Goal: Complete application form: Complete application form

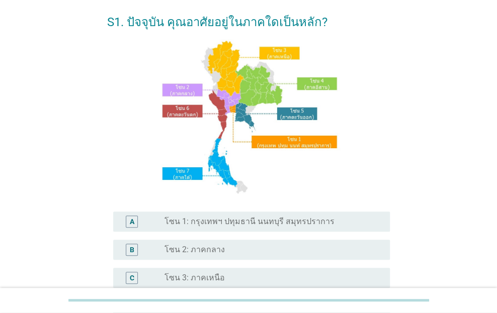
scroll to position [101, 0]
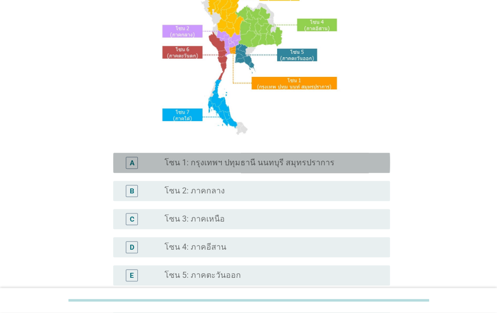
click at [309, 158] on label "โซน 1: กรุงเทพฯ ปทุมธานี นนทบุรี สมุทรปราการ" at bounding box center [250, 163] width 170 height 10
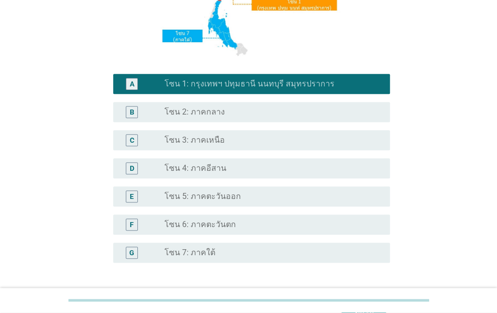
scroll to position [259, 0]
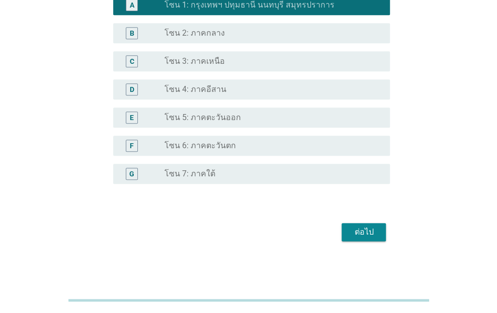
click at [373, 233] on div "ต่อไป" at bounding box center [364, 232] width 28 height 12
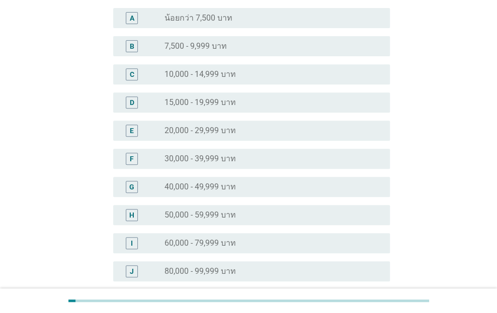
scroll to position [101, 0]
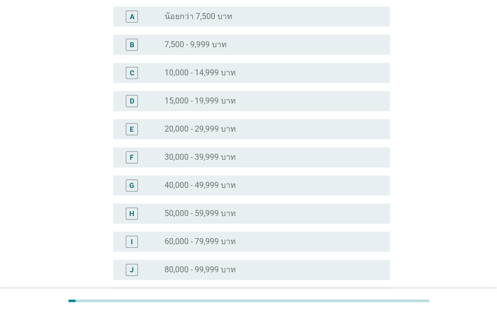
click at [167, 214] on label "50,000 - 59,999 บาท" at bounding box center [200, 214] width 71 height 10
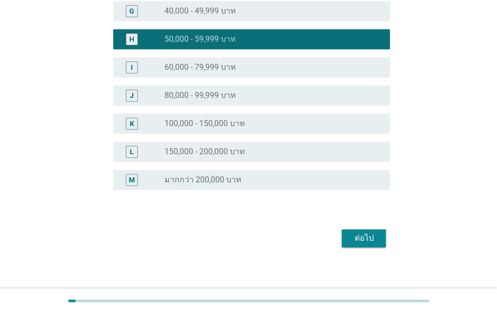
scroll to position [281, 0]
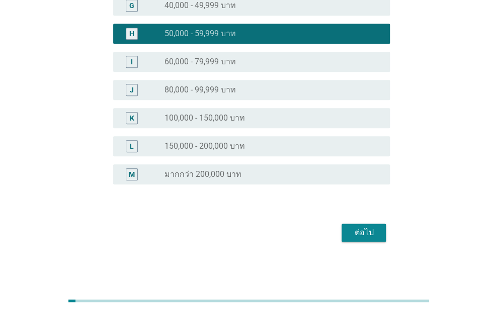
click at [360, 237] on div "ต่อไป" at bounding box center [364, 233] width 28 height 12
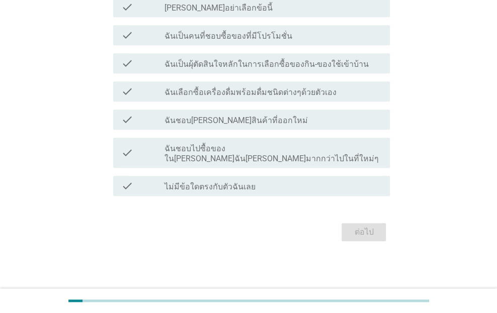
scroll to position [0, 0]
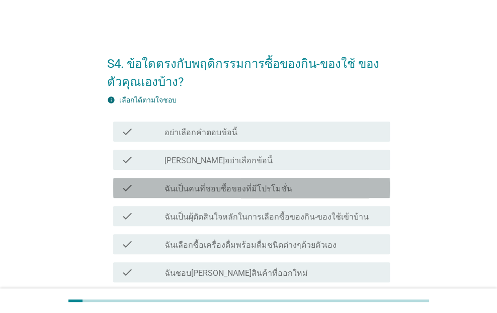
click at [159, 189] on div "check" at bounding box center [142, 188] width 43 height 12
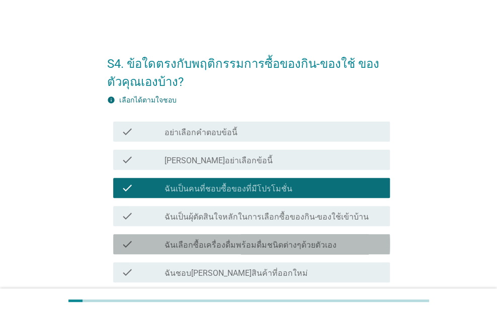
click at [164, 247] on div "check" at bounding box center [142, 244] width 43 height 12
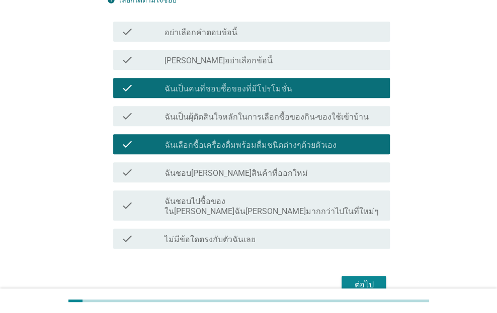
scroll to position [101, 0]
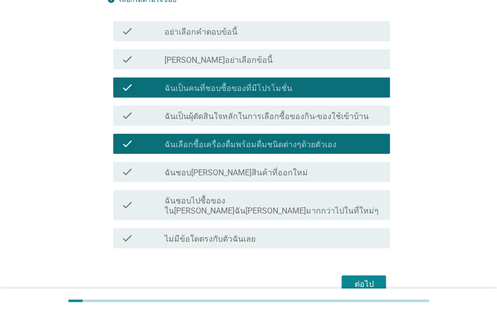
click at [170, 169] on label "ฉันชอบ[PERSON_NAME]สินค้าที่ออกใหม่" at bounding box center [236, 173] width 143 height 10
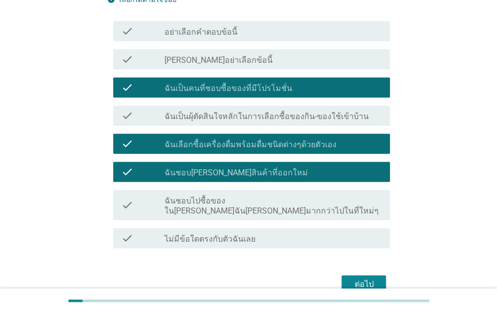
click at [193, 203] on label "ฉันชอบไปซื้อของใน[PERSON_NAME]ฉัน[PERSON_NAME]มากกว่าไปในที่ใหม่ๆ" at bounding box center [273, 206] width 217 height 20
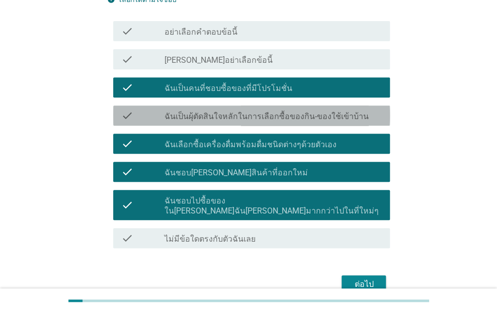
click at [209, 116] on label "ฉันเป็นผุ้ตัดสินใจหลักในการเลือกซื้อของกิน-ของใช้เข้าบ้าน" at bounding box center [267, 117] width 204 height 10
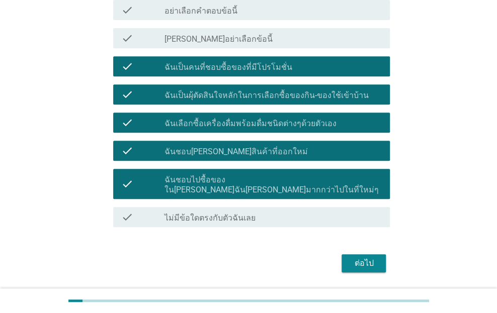
scroll to position [142, 0]
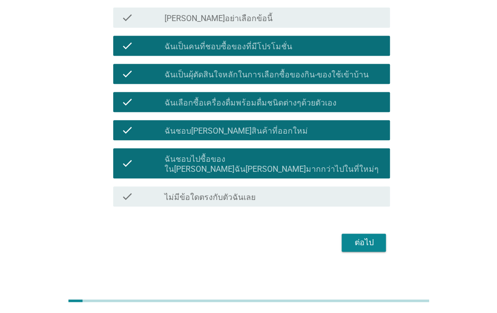
click at [361, 237] on div "ต่อไป" at bounding box center [364, 243] width 28 height 12
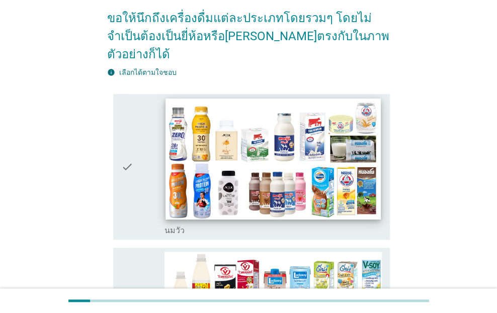
scroll to position [101, 0]
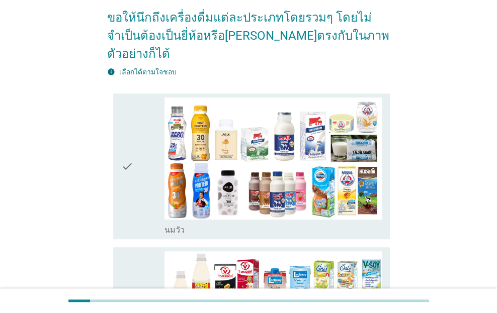
click at [131, 197] on icon "check" at bounding box center [127, 167] width 12 height 138
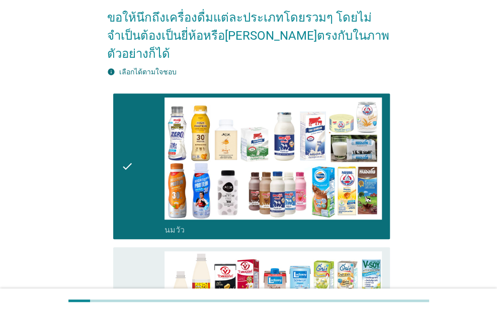
scroll to position [201, 0]
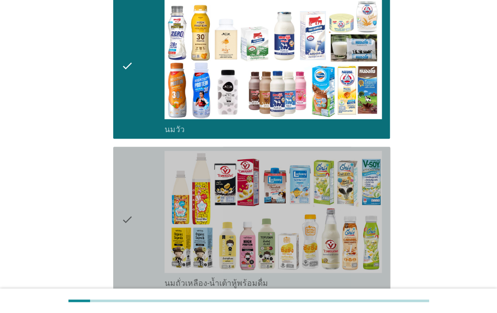
click at [135, 242] on div "check" at bounding box center [142, 220] width 43 height 138
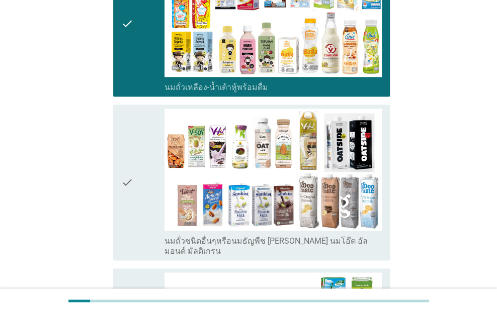
scroll to position [453, 0]
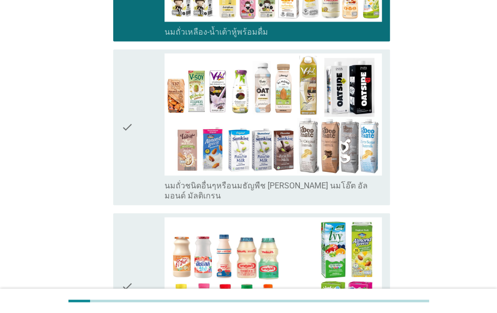
click at [142, 234] on div "check" at bounding box center [142, 286] width 43 height 138
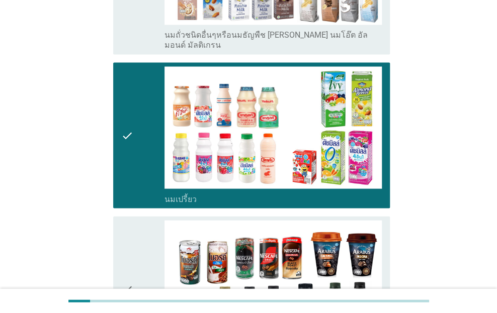
scroll to position [704, 0]
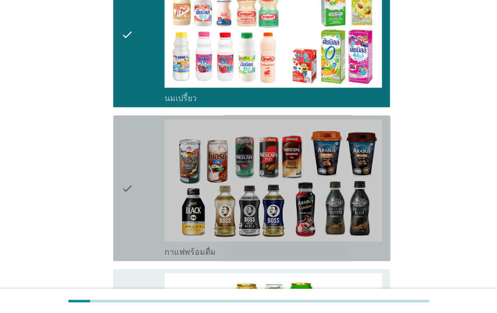
click at [137, 201] on div "check" at bounding box center [142, 189] width 43 height 138
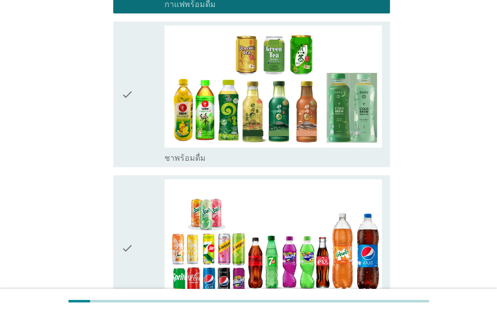
scroll to position [956, 0]
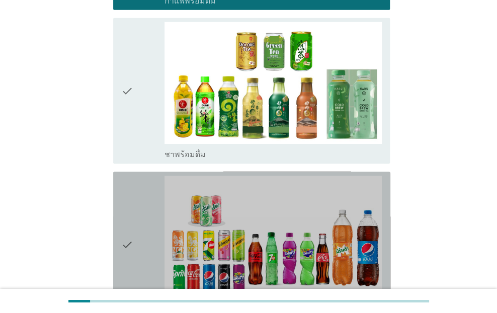
click at [139, 254] on div "check" at bounding box center [142, 245] width 43 height 138
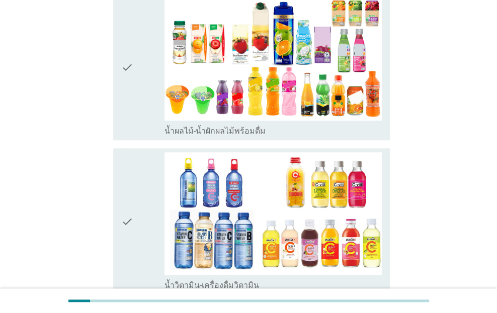
scroll to position [1459, 0]
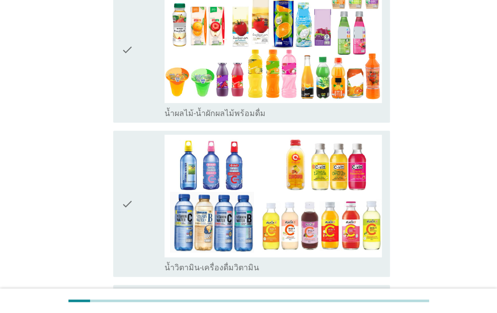
click at [141, 206] on div "check" at bounding box center [142, 204] width 43 height 138
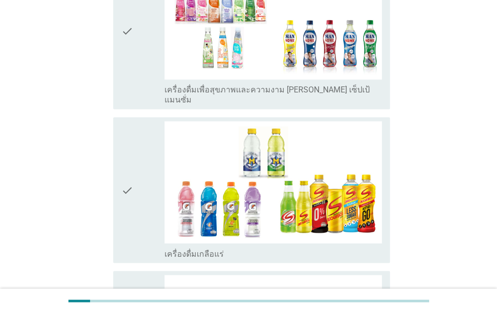
scroll to position [1811, 0]
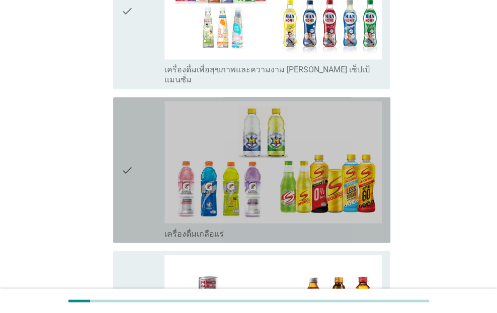
click at [128, 152] on icon "check" at bounding box center [127, 170] width 12 height 138
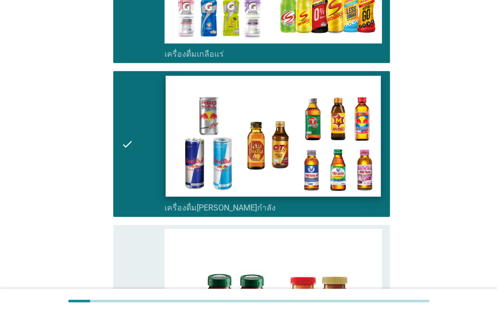
scroll to position [2012, 0]
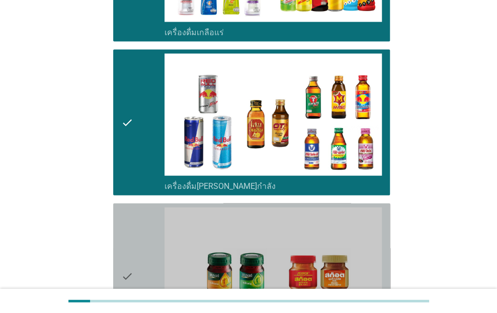
click at [143, 264] on div "check" at bounding box center [142, 277] width 43 height 138
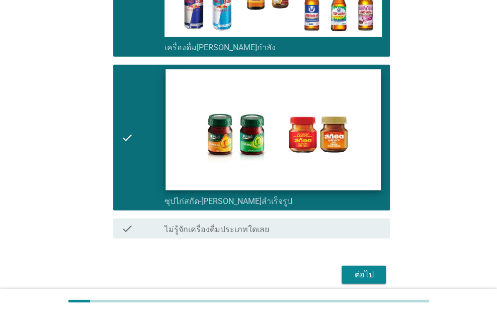
scroll to position [2153, 0]
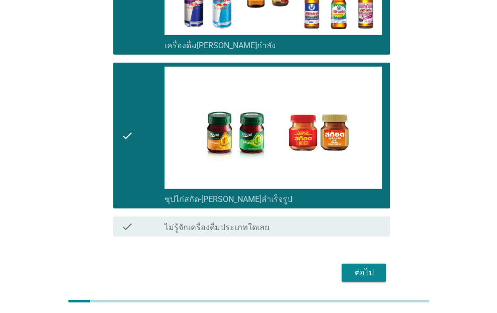
click at [372, 267] on div "ต่อไป" at bounding box center [364, 273] width 28 height 12
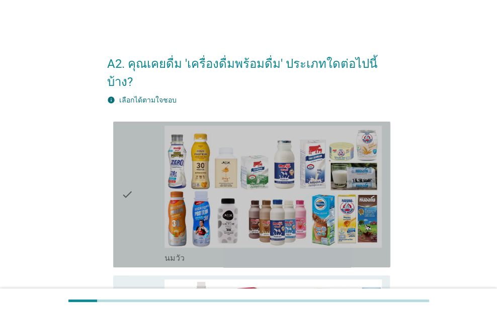
click at [137, 220] on div "check" at bounding box center [142, 195] width 43 height 138
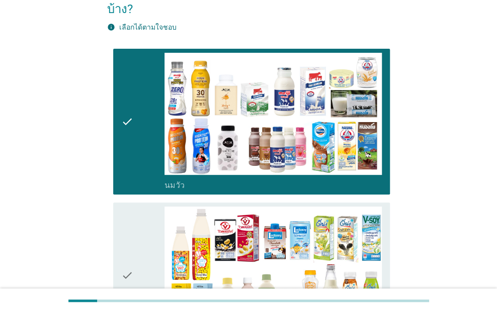
scroll to position [151, 0]
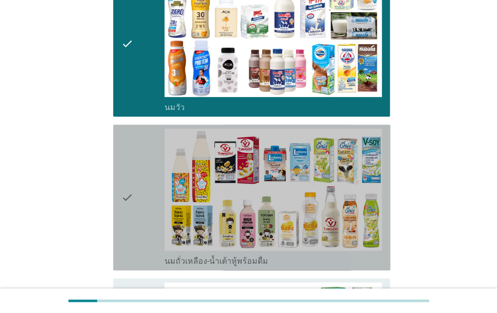
click at [143, 231] on div "check" at bounding box center [142, 198] width 43 height 138
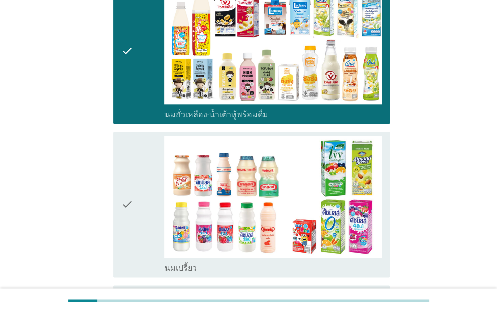
scroll to position [302, 0]
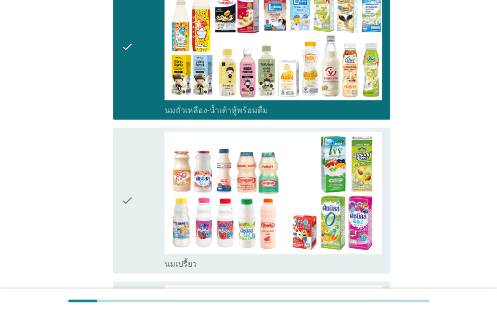
click at [137, 233] on div "check" at bounding box center [142, 201] width 43 height 138
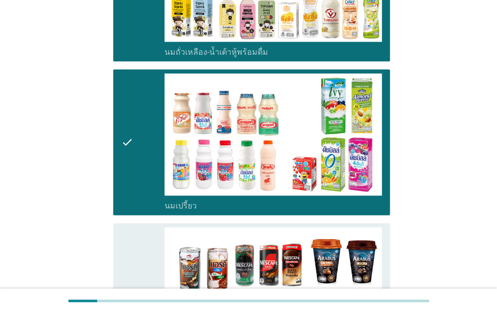
scroll to position [453, 0]
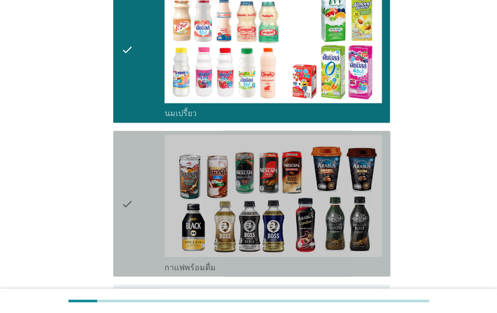
click at [138, 229] on div "check" at bounding box center [142, 204] width 43 height 138
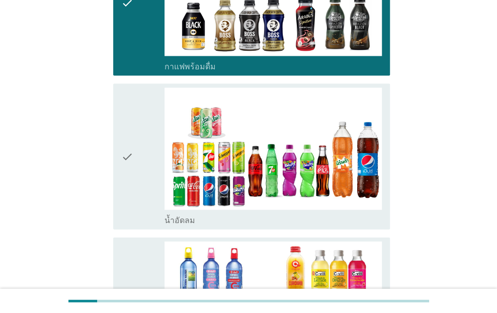
scroll to position [654, 0]
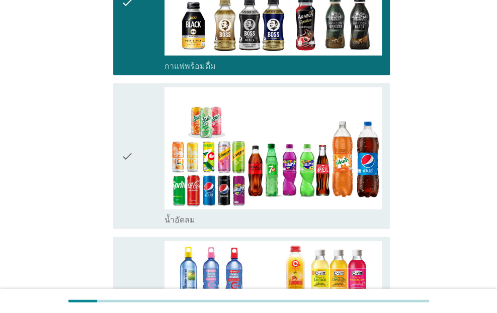
click at [128, 183] on icon "check" at bounding box center [127, 157] width 12 height 138
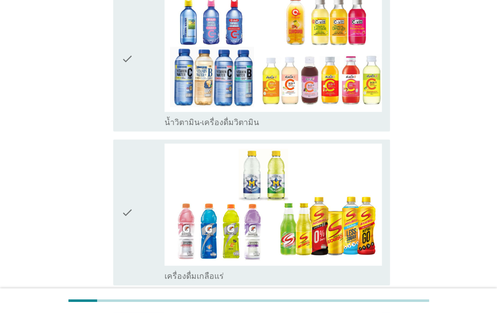
scroll to position [956, 0]
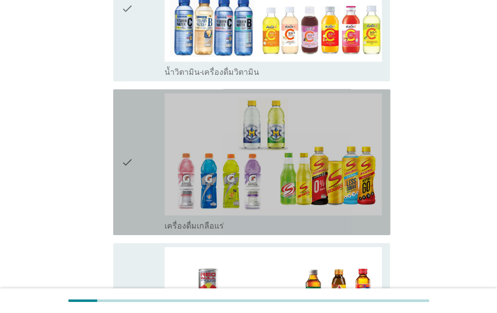
click at [136, 178] on div "check" at bounding box center [142, 163] width 43 height 138
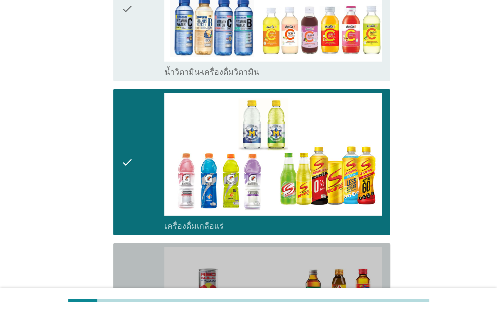
click at [139, 248] on div "check" at bounding box center [142, 317] width 43 height 138
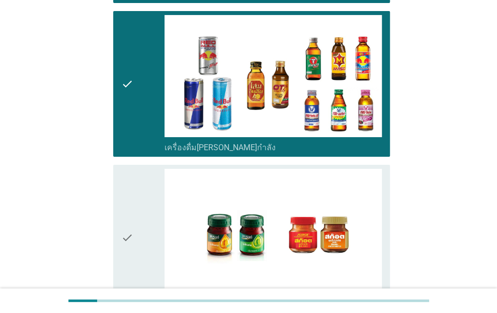
scroll to position [1207, 0]
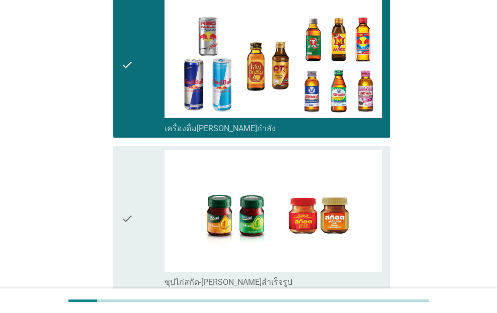
click at [142, 227] on div "check" at bounding box center [142, 219] width 43 height 138
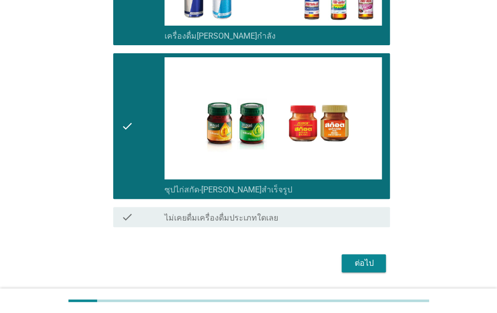
scroll to position [1312, 0]
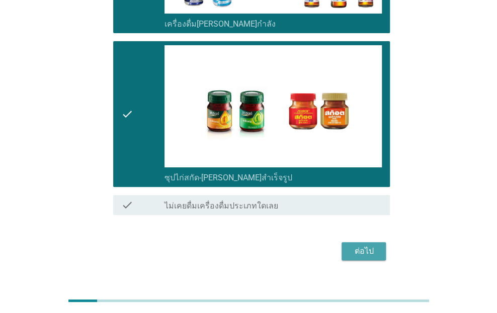
click at [360, 246] on div "ต่อไป" at bounding box center [364, 252] width 28 height 12
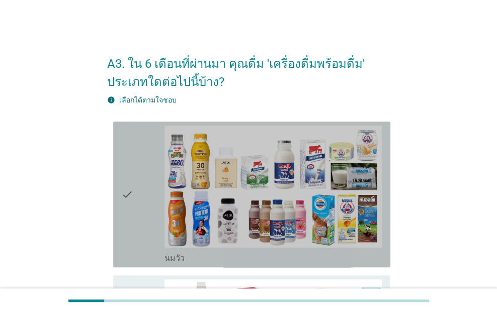
click at [138, 238] on div "check" at bounding box center [142, 195] width 43 height 138
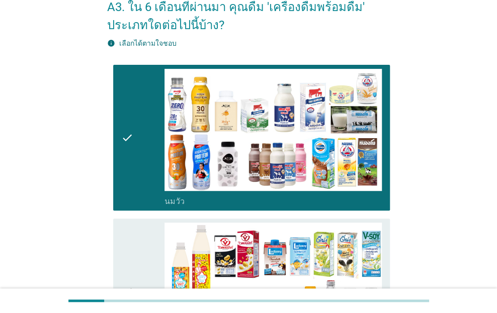
scroll to position [151, 0]
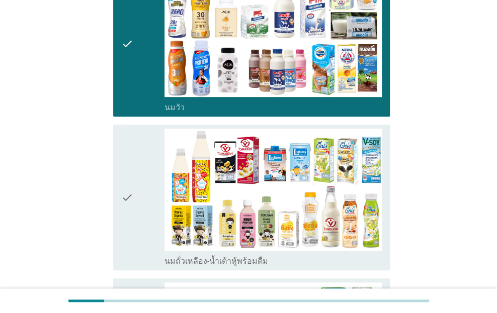
click at [138, 238] on div "check" at bounding box center [142, 198] width 43 height 138
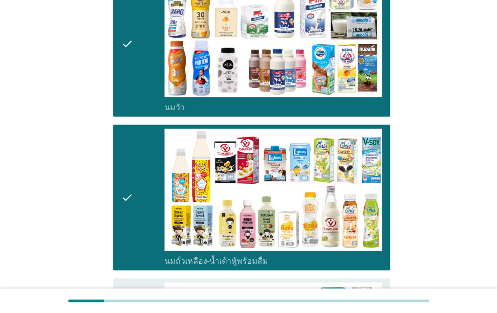
scroll to position [302, 0]
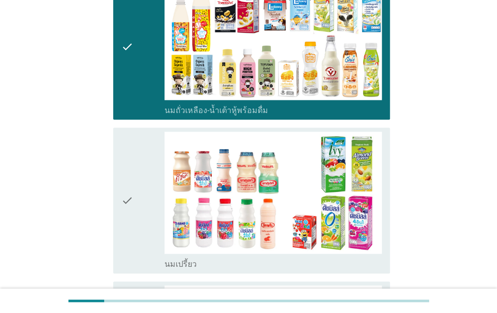
click at [129, 245] on icon "check" at bounding box center [127, 201] width 12 height 138
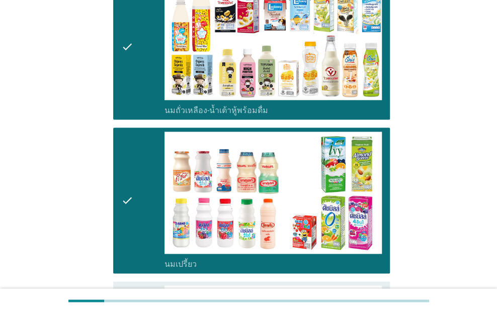
scroll to position [453, 0]
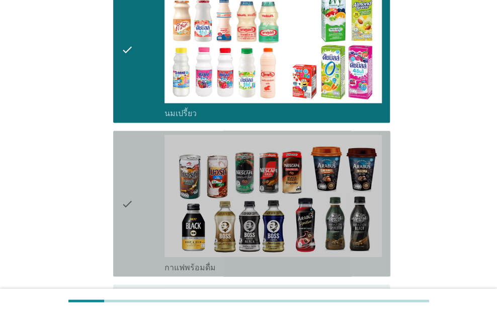
click at [131, 244] on icon "check" at bounding box center [127, 204] width 12 height 138
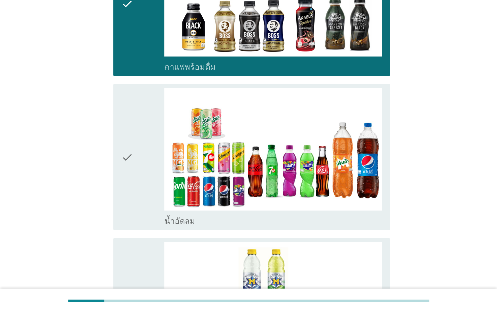
scroll to position [654, 0]
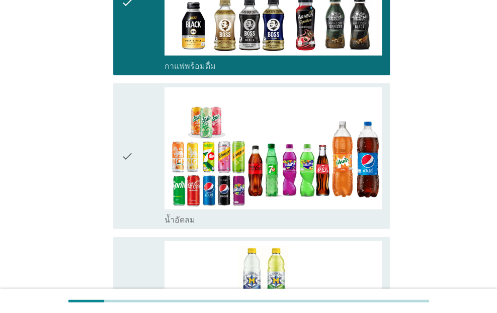
click at [142, 209] on div "check" at bounding box center [142, 157] width 43 height 138
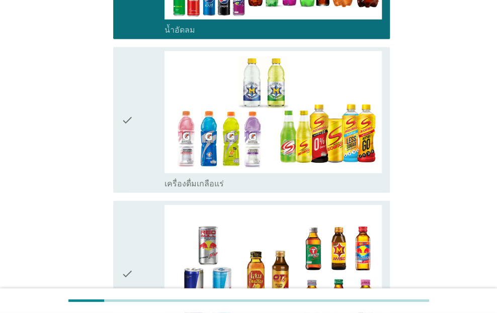
scroll to position [906, 0]
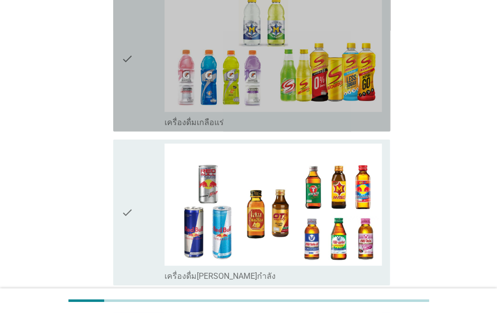
click at [137, 101] on div "check" at bounding box center [142, 59] width 43 height 138
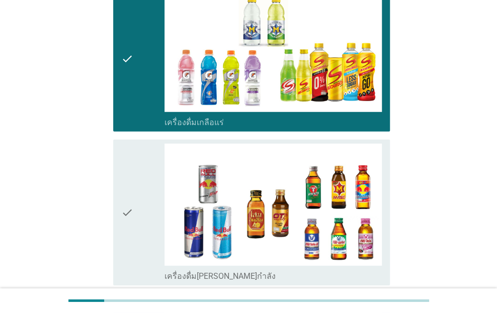
click at [145, 237] on div "check" at bounding box center [142, 213] width 43 height 138
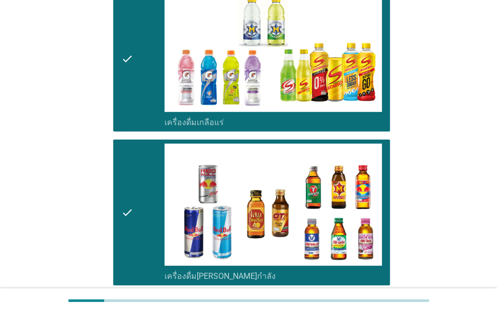
scroll to position [1107, 0]
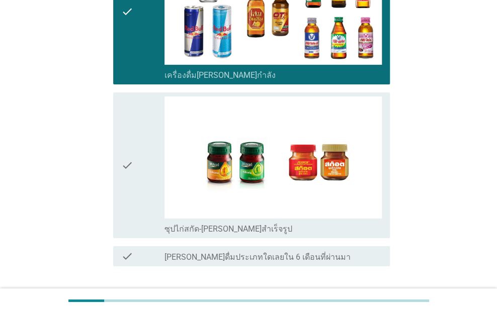
click at [144, 191] on div "check" at bounding box center [142, 166] width 43 height 138
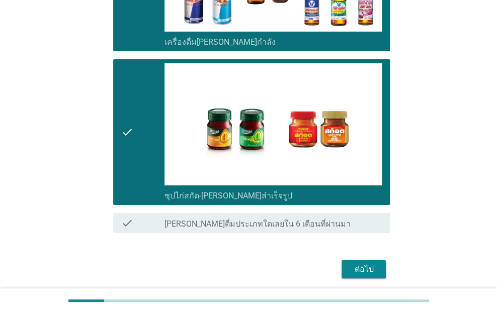
scroll to position [1176, 0]
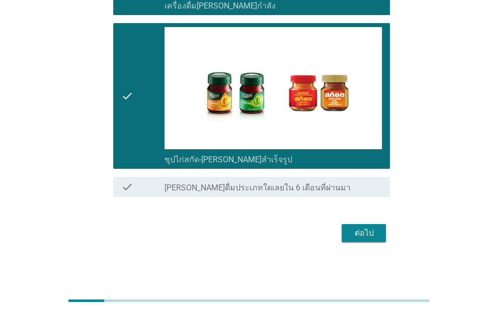
click at [372, 233] on div "ต่อไป" at bounding box center [364, 233] width 28 height 12
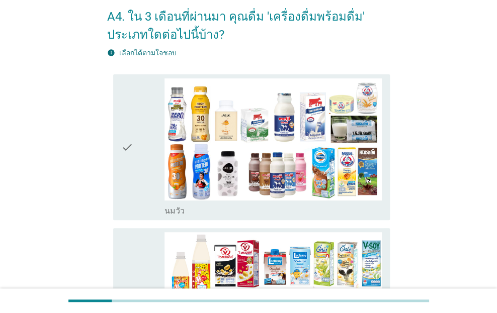
scroll to position [101, 0]
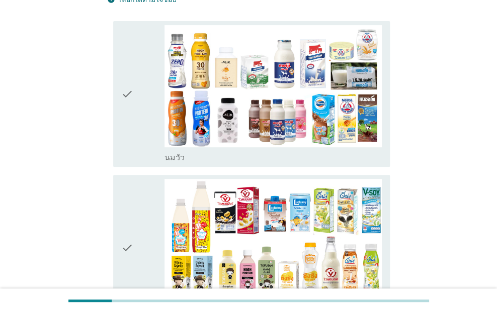
click at [143, 148] on div "check" at bounding box center [142, 94] width 43 height 138
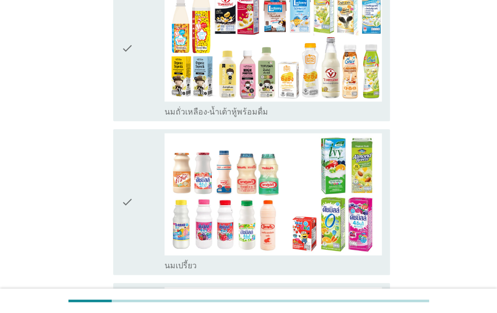
scroll to position [302, 0]
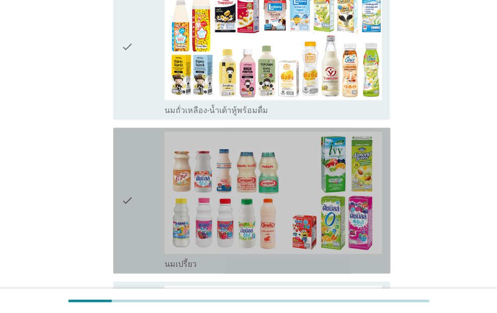
click at [147, 231] on div "check" at bounding box center [142, 201] width 43 height 138
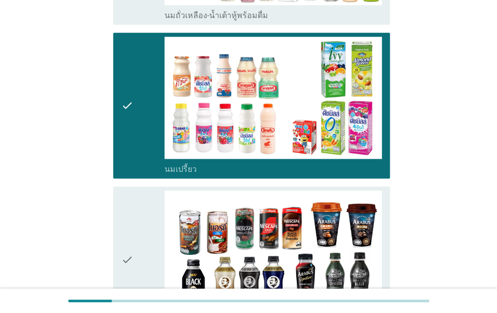
scroll to position [402, 0]
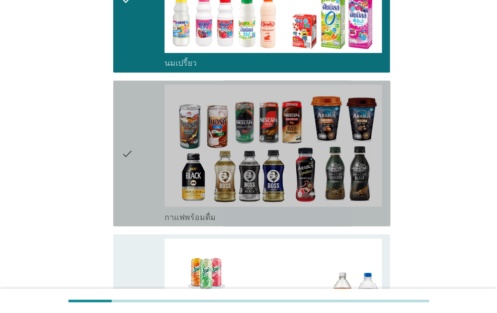
click at [138, 186] on div "check" at bounding box center [142, 154] width 43 height 138
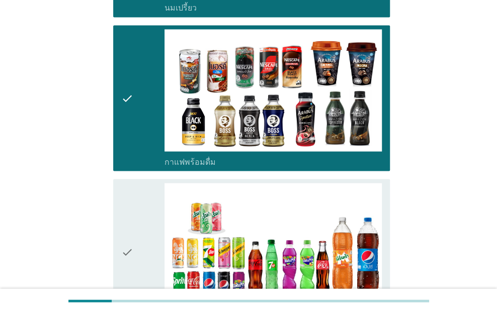
scroll to position [654, 0]
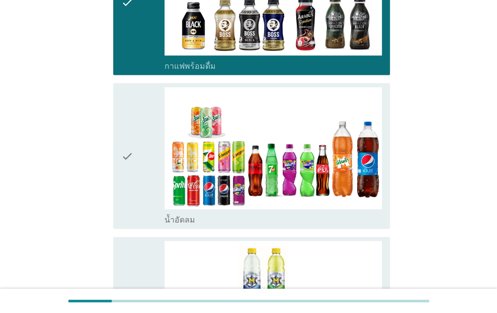
click at [132, 196] on icon "check" at bounding box center [127, 157] width 12 height 138
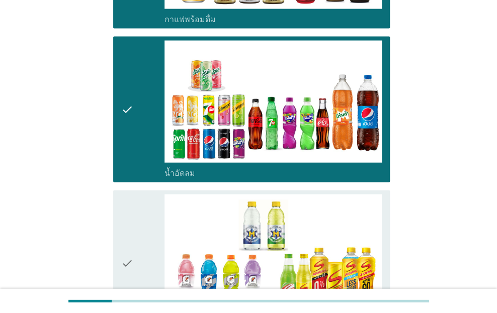
scroll to position [805, 0]
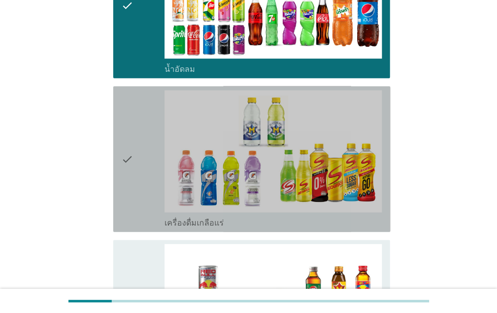
click at [132, 196] on icon "check" at bounding box center [127, 160] width 12 height 138
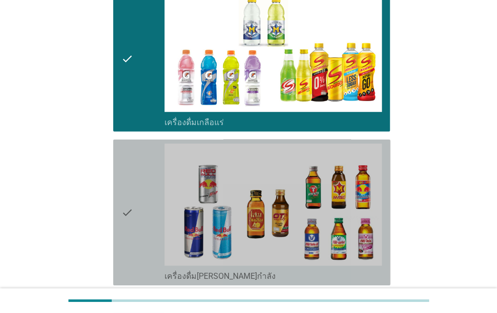
click at [132, 196] on icon "check" at bounding box center [127, 213] width 12 height 138
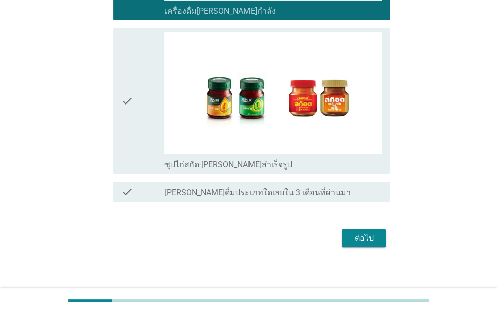
scroll to position [1176, 0]
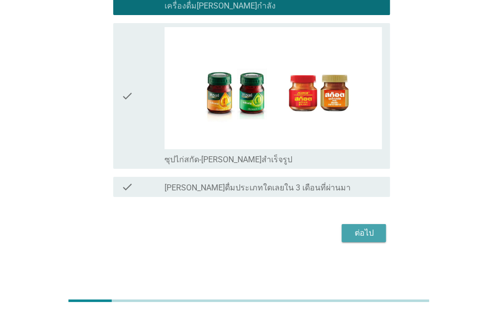
click at [355, 232] on div "ต่อไป" at bounding box center [364, 233] width 28 height 12
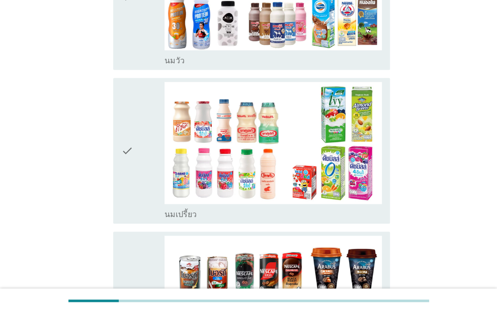
scroll to position [201, 0]
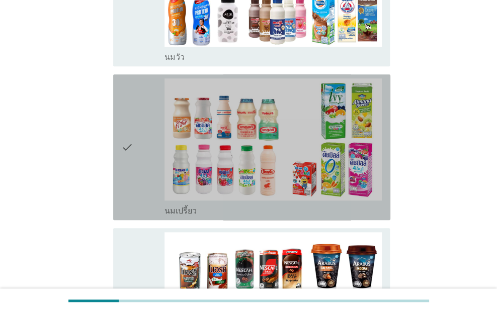
click at [134, 177] on div "check" at bounding box center [142, 147] width 43 height 138
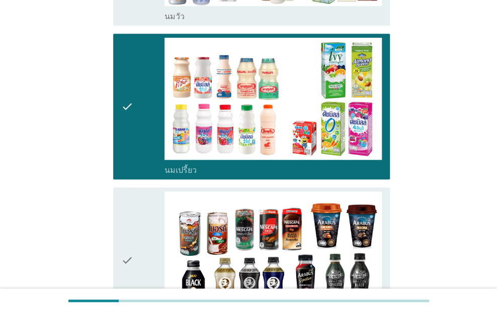
scroll to position [302, 0]
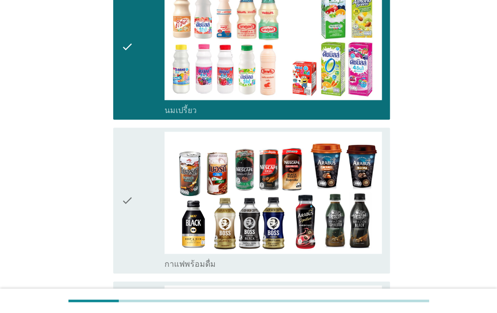
click at [136, 251] on div "check" at bounding box center [142, 201] width 43 height 138
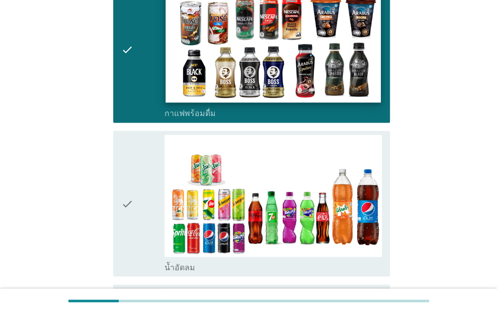
scroll to position [553, 0]
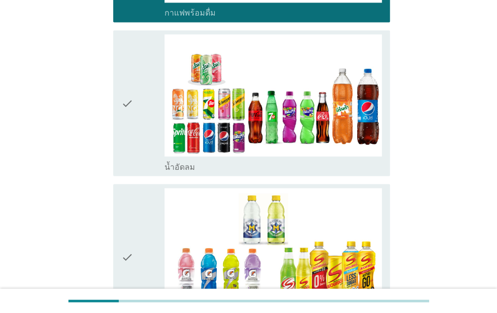
click at [145, 145] on div "check" at bounding box center [142, 103] width 43 height 138
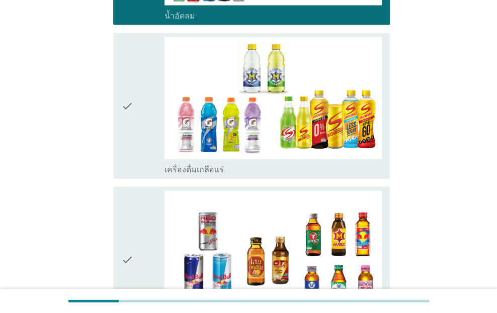
scroll to position [805, 0]
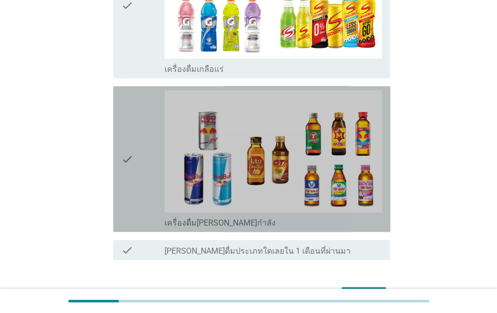
click at [143, 166] on div "check" at bounding box center [142, 160] width 43 height 138
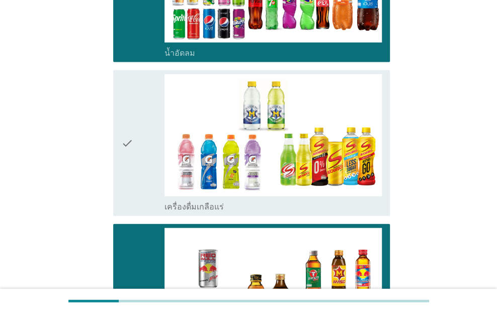
scroll to position [818, 0]
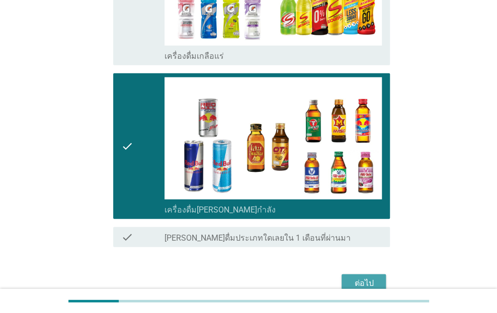
click at [366, 278] on div "ต่อไป" at bounding box center [364, 284] width 28 height 12
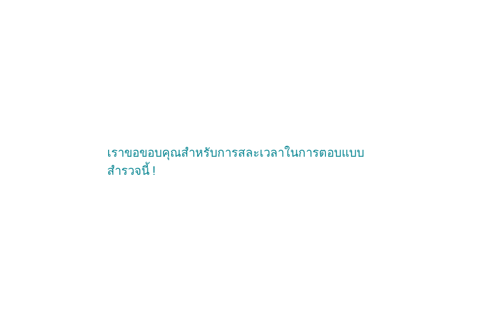
scroll to position [0, 0]
